Goal: Task Accomplishment & Management: Use online tool/utility

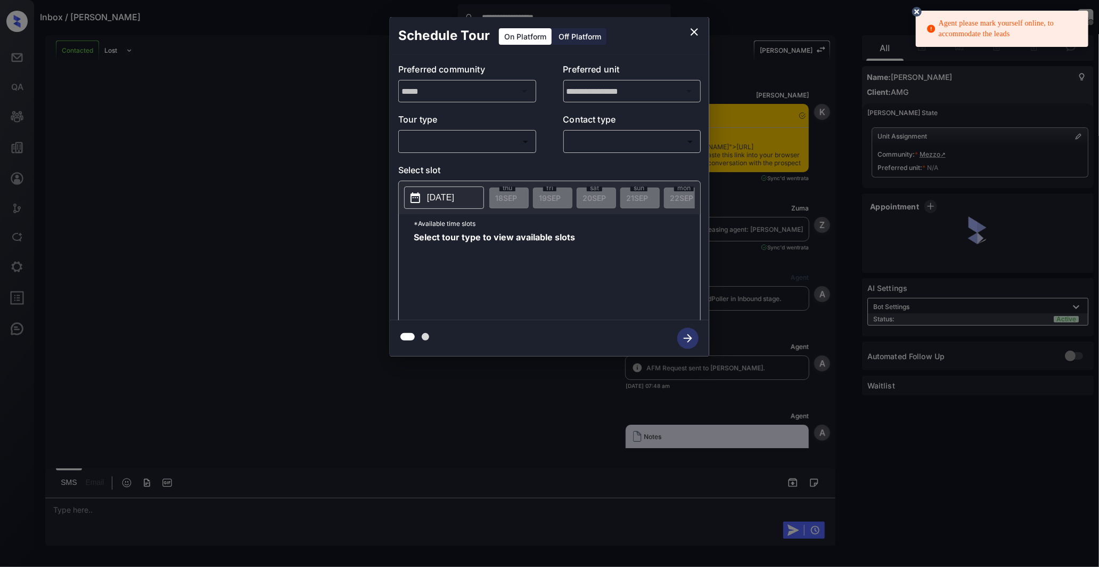
scroll to position [2897, 0]
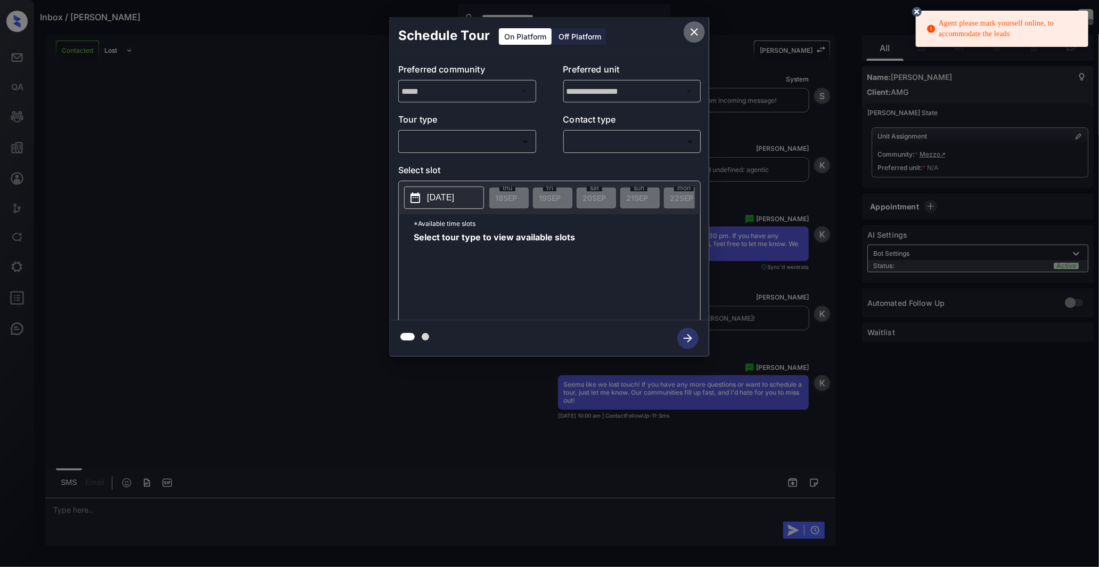
click at [694, 30] on icon "close" at bounding box center [694, 32] width 13 height 13
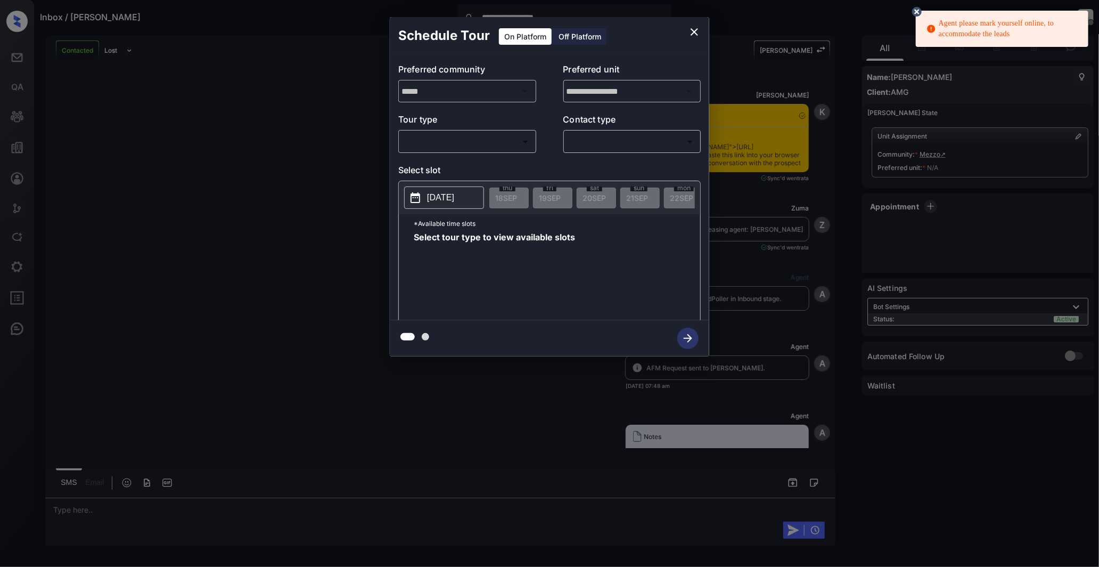
scroll to position [1477, 0]
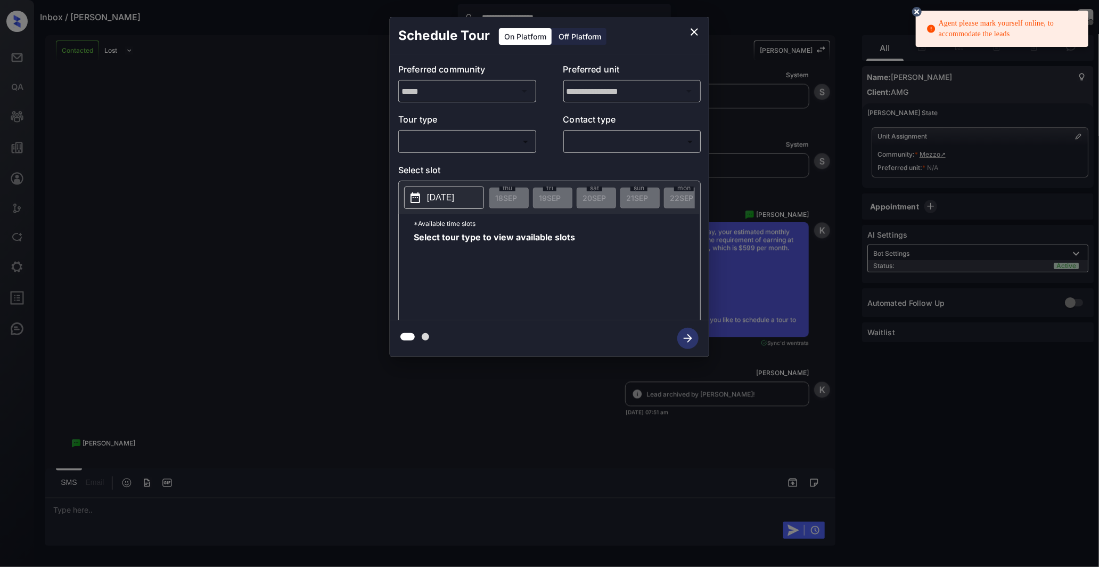
click at [693, 94] on div at bounding box center [689, 91] width 14 height 15
click at [683, 94] on div at bounding box center [689, 91] width 14 height 15
click at [521, 141] on body "**********" at bounding box center [549, 283] width 1099 height 567
click at [547, 88] on div at bounding box center [549, 283] width 1099 height 567
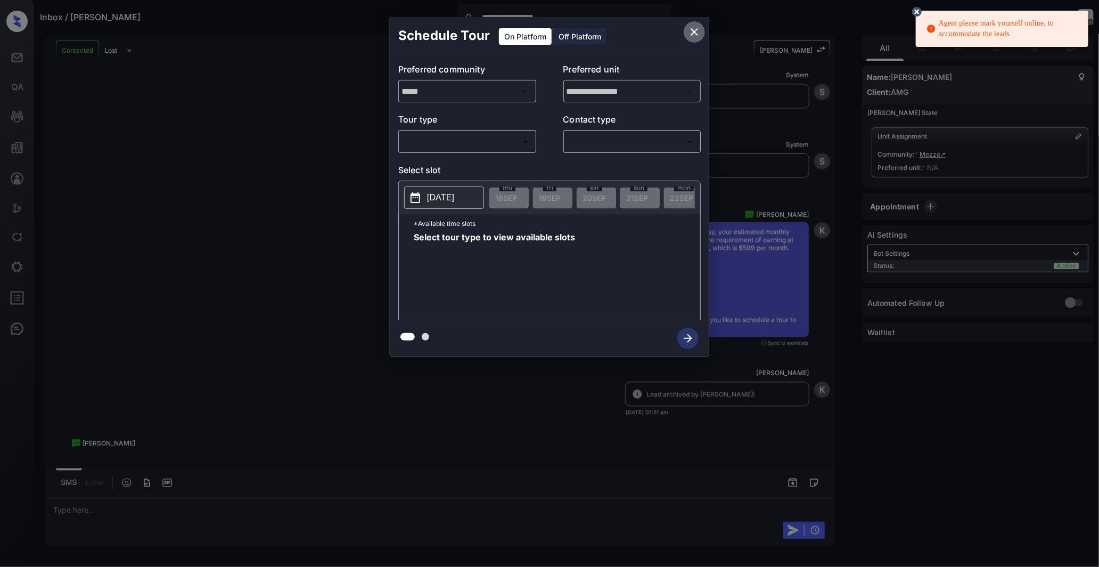
click at [698, 30] on icon "close" at bounding box center [694, 32] width 13 height 13
